Goal: Information Seeking & Learning: Learn about a topic

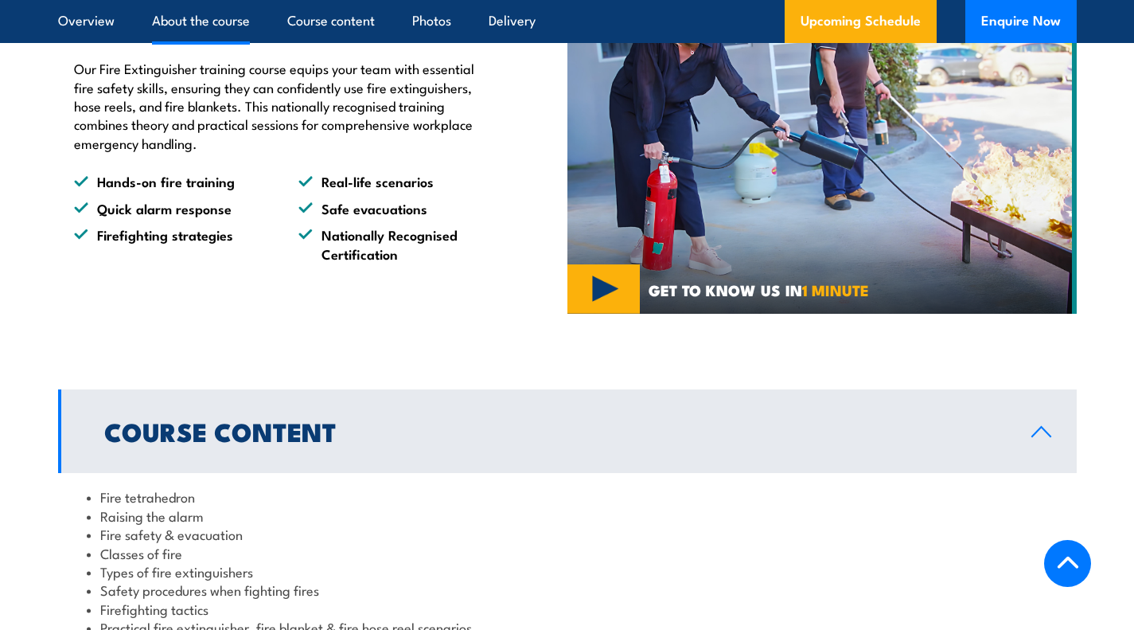
scroll to position [1145, 0]
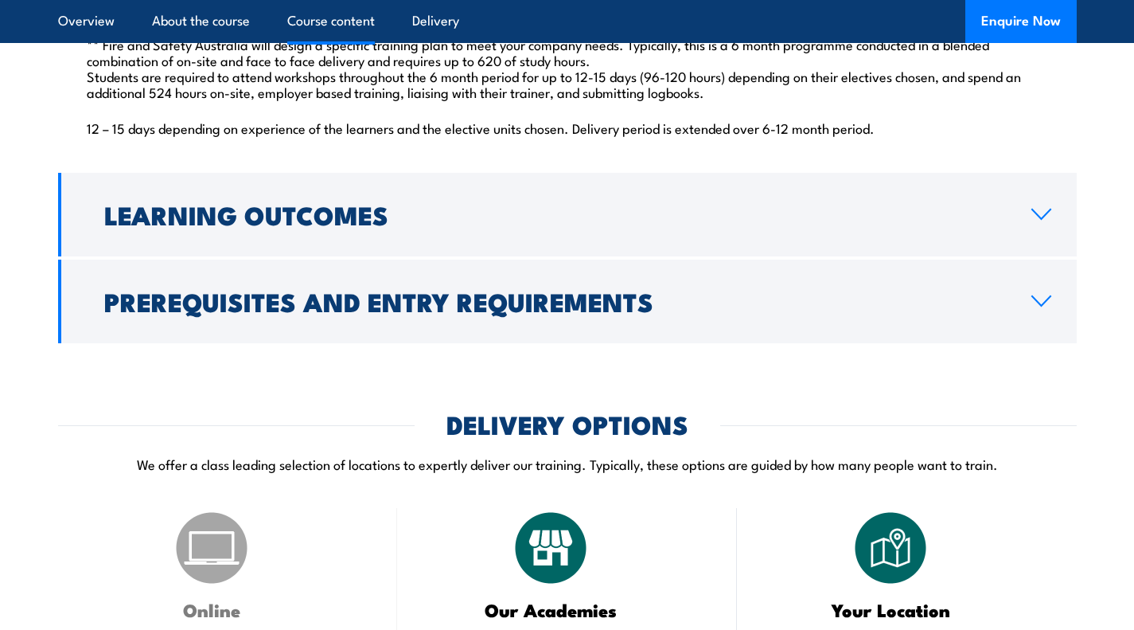
scroll to position [1636, 0]
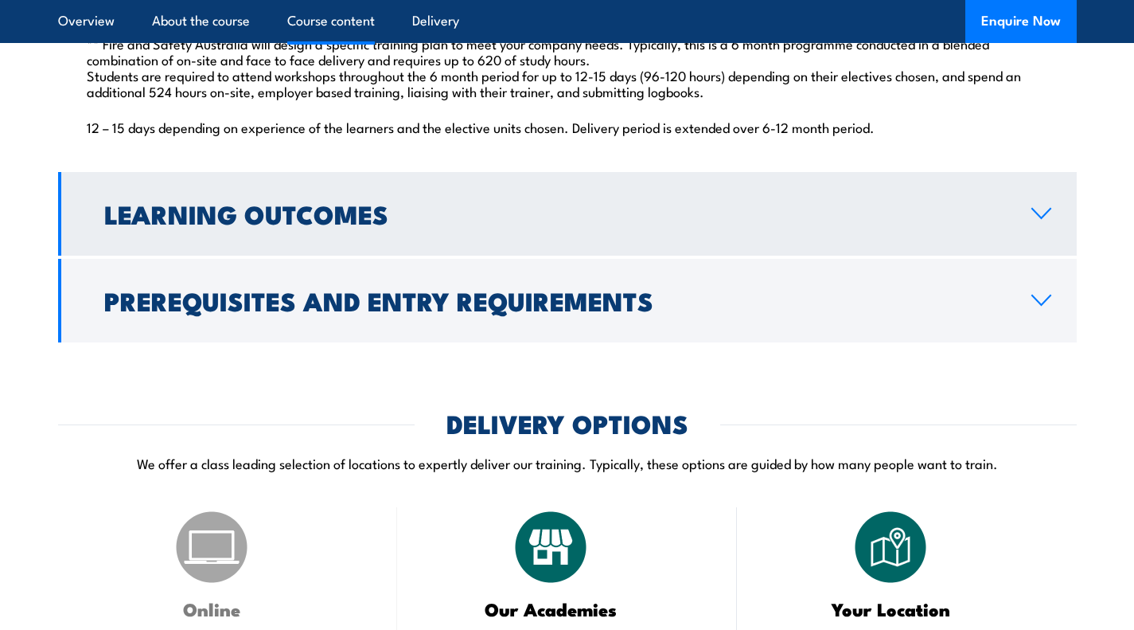
click at [1046, 218] on icon at bounding box center [1041, 214] width 18 height 10
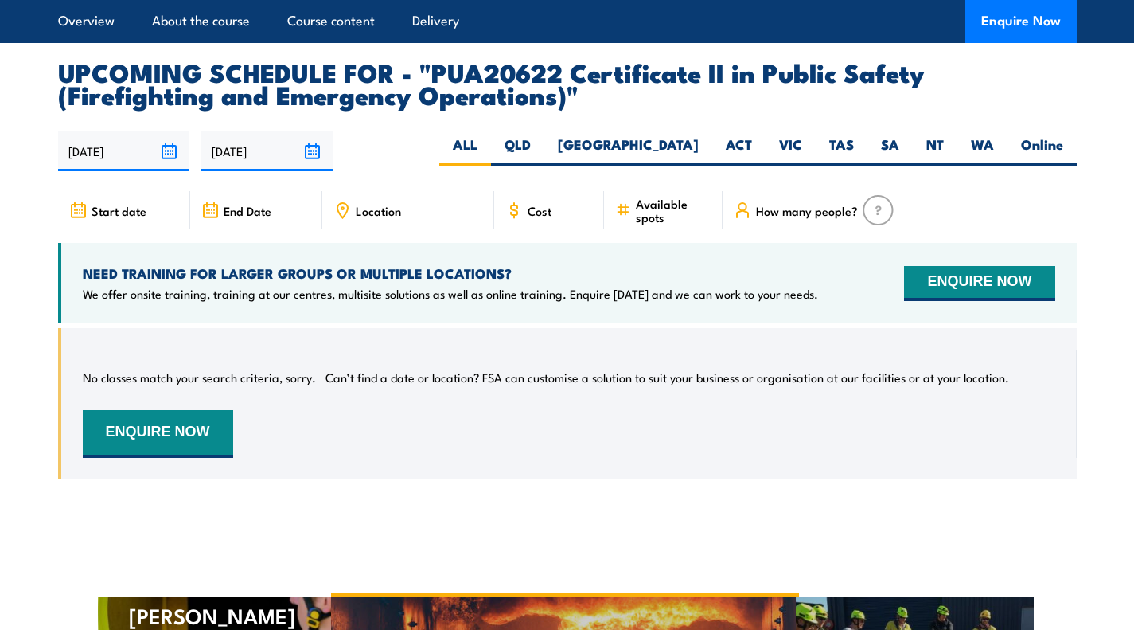
scroll to position [2545, 0]
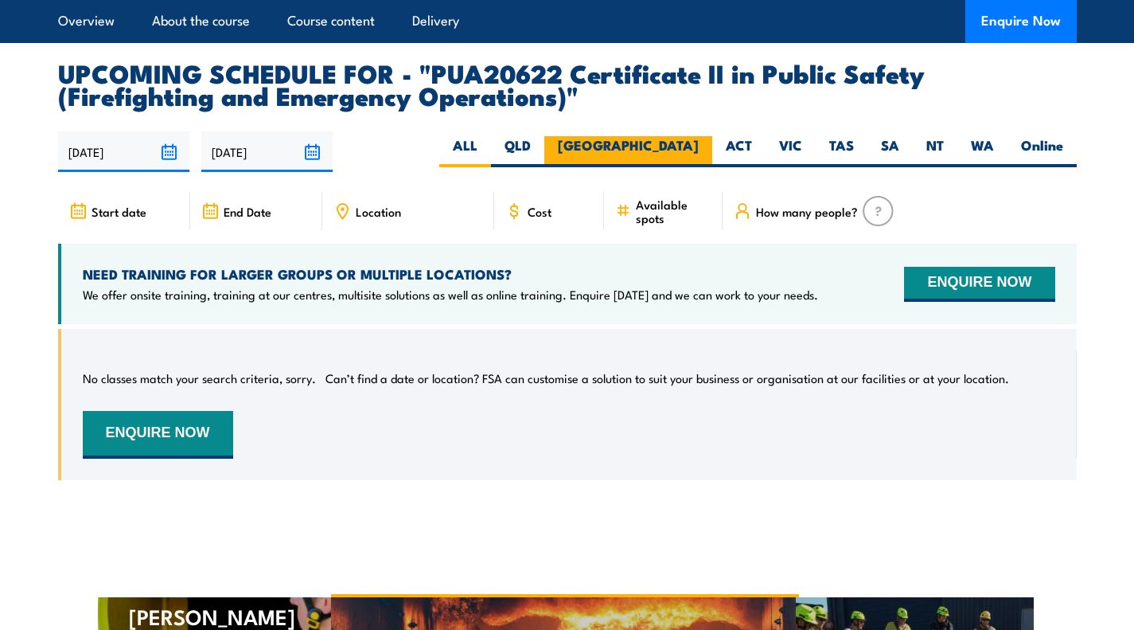
click at [684, 159] on label "[GEOGRAPHIC_DATA]" at bounding box center [628, 151] width 168 height 31
click at [699, 146] on input "[GEOGRAPHIC_DATA]" at bounding box center [704, 141] width 10 height 10
radio input "true"
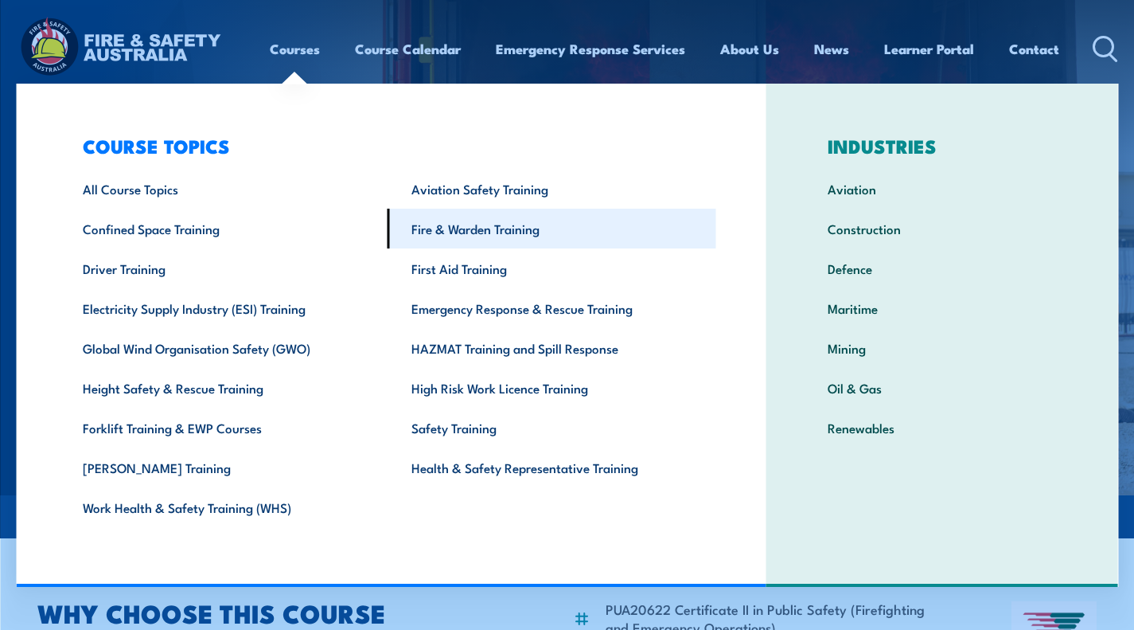
click at [454, 226] on link "Fire & Warden Training" at bounding box center [551, 229] width 329 height 40
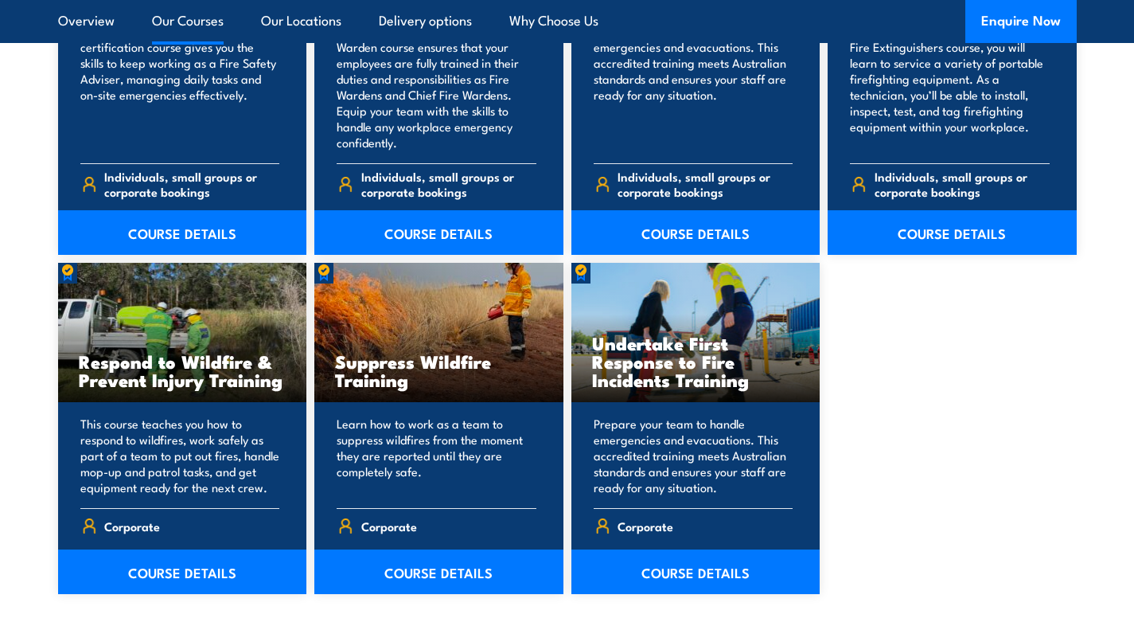
scroll to position [2300, 0]
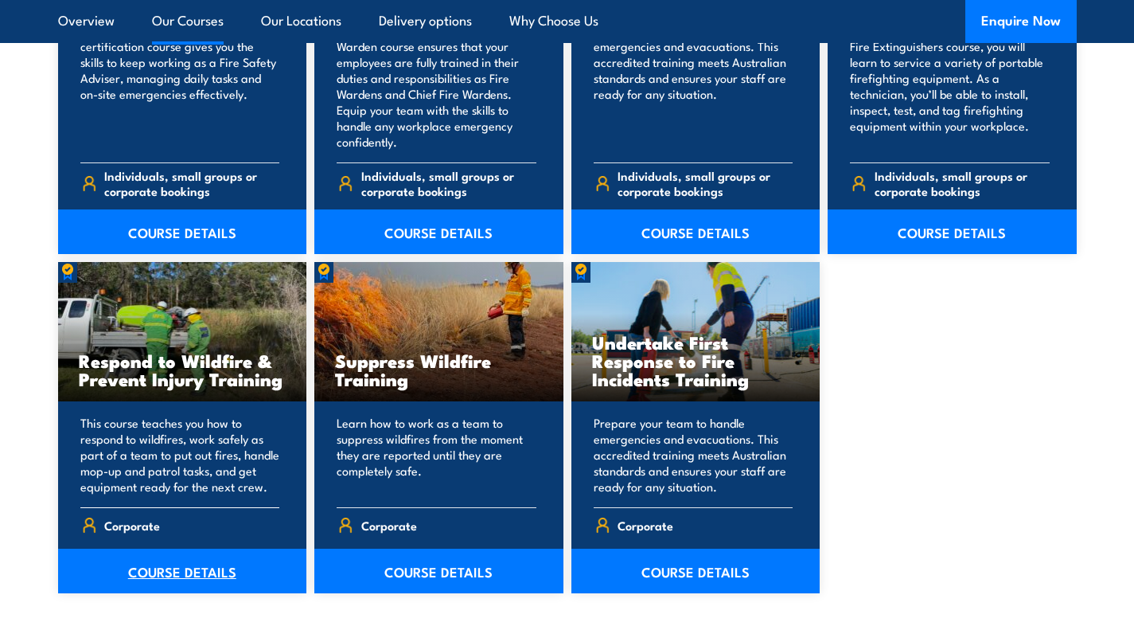
click at [212, 571] on link "COURSE DETAILS" at bounding box center [182, 570] width 249 height 45
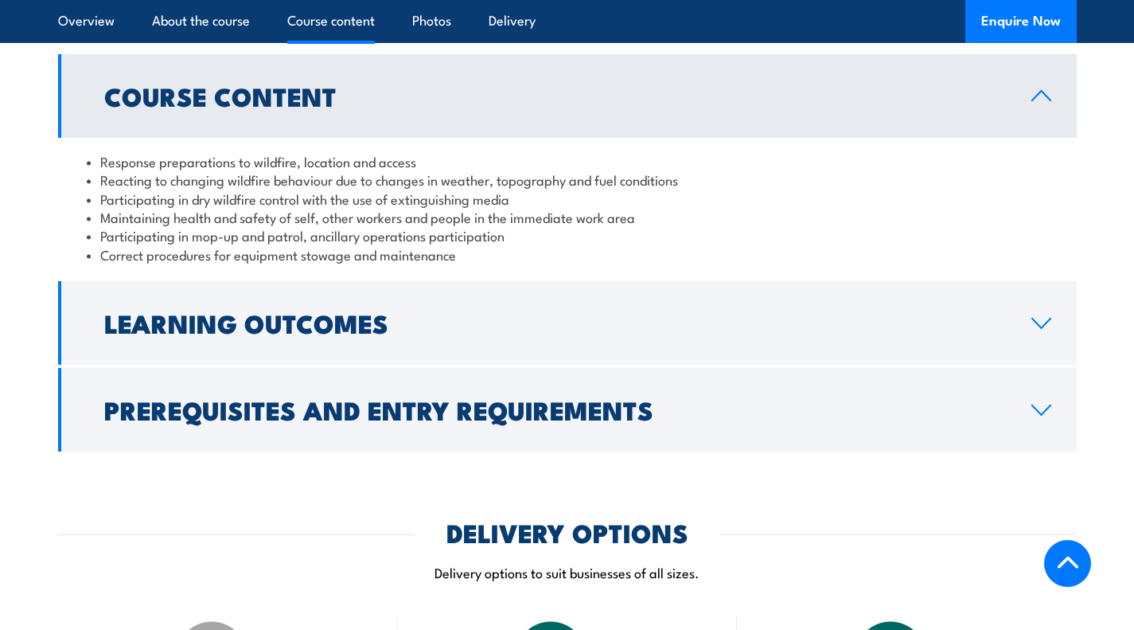
scroll to position [1331, 0]
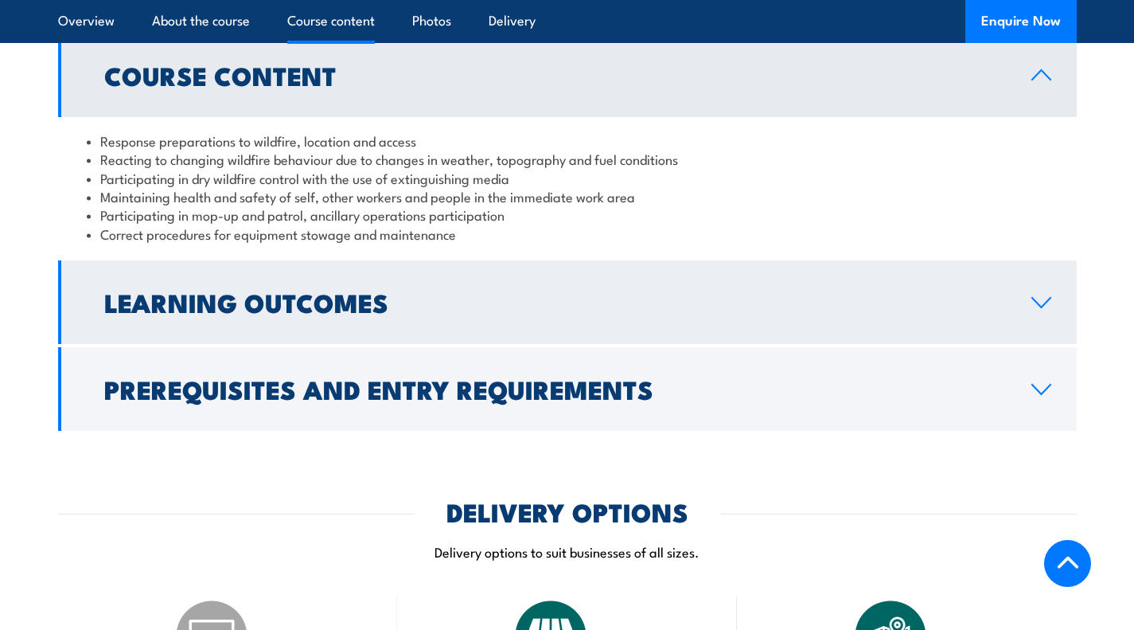
click at [345, 302] on link "Learning Outcomes" at bounding box center [567, 302] width 1019 height 84
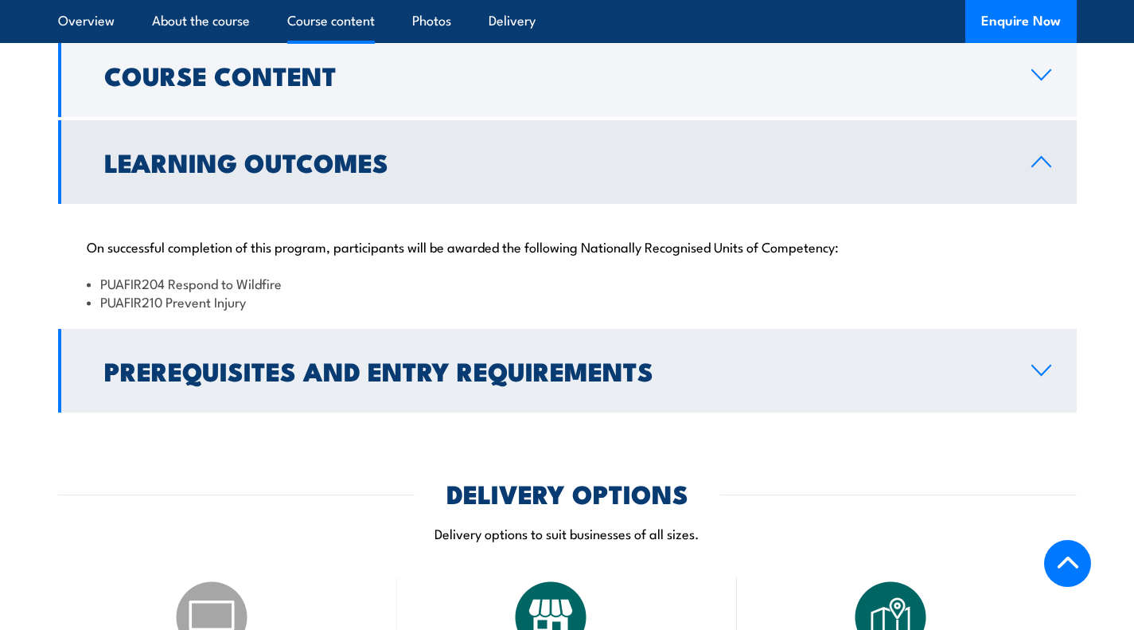
click at [329, 360] on h2 "Prerequisites and Entry Requirements" at bounding box center [555, 370] width 902 height 22
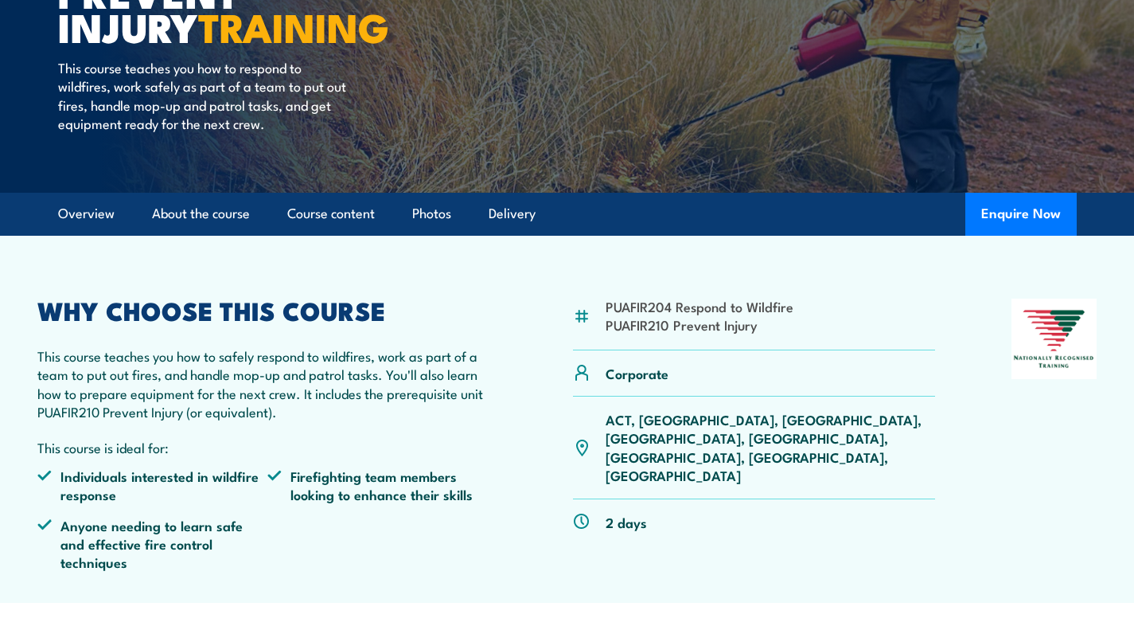
scroll to position [0, 0]
